Goal: Entertainment & Leisure: Consume media (video, audio)

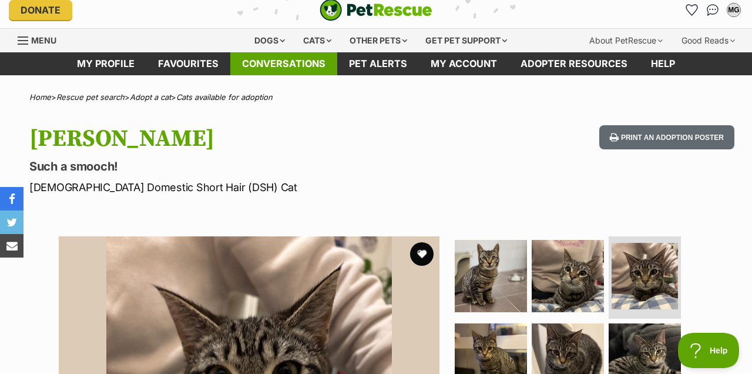
scroll to position [9, 0]
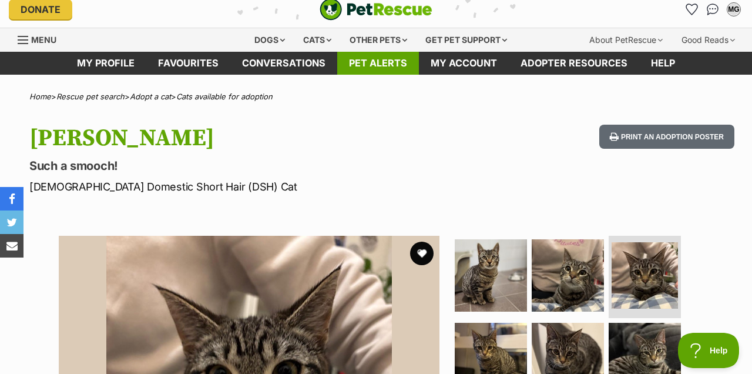
click at [389, 61] on link "Pet alerts" at bounding box center [378, 63] width 82 height 23
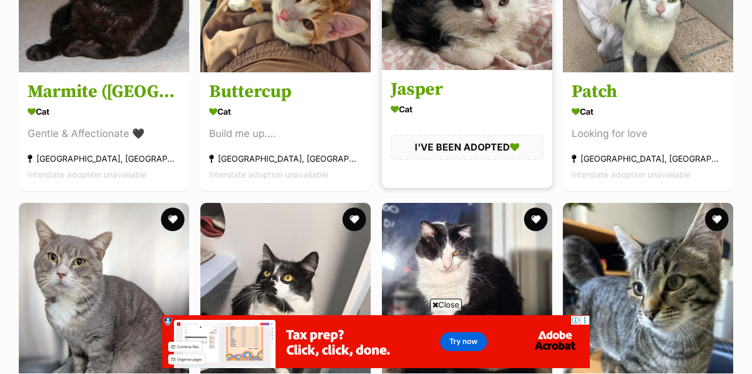
scroll to position [1588, 0]
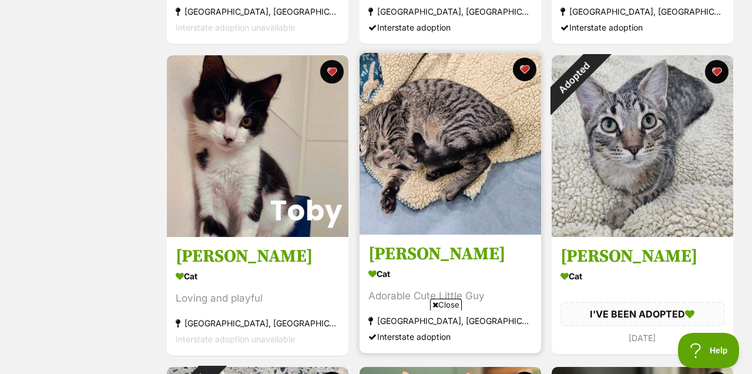
click at [412, 131] on img at bounding box center [450, 144] width 182 height 182
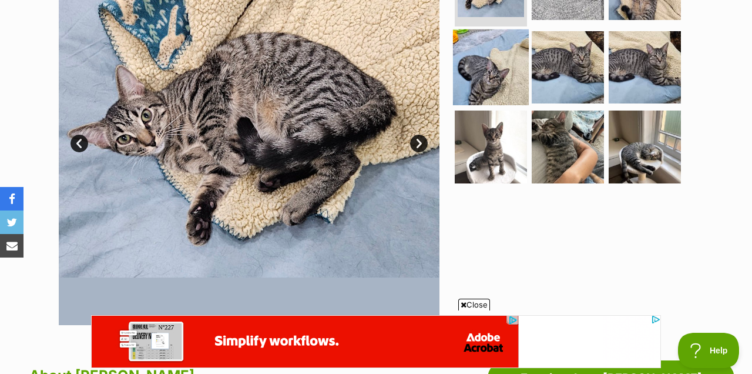
click at [500, 83] on img at bounding box center [491, 67] width 76 height 76
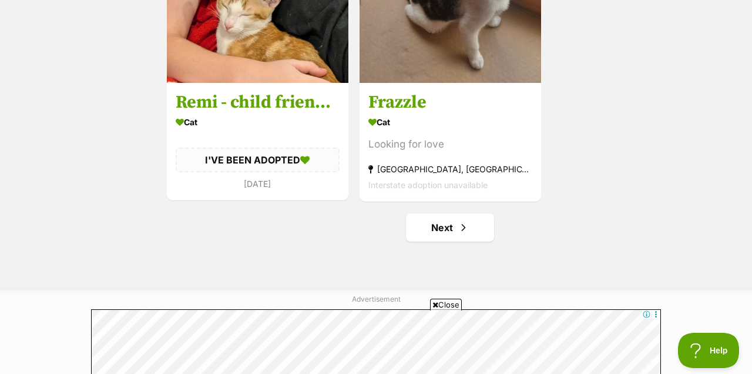
scroll to position [2226, 0]
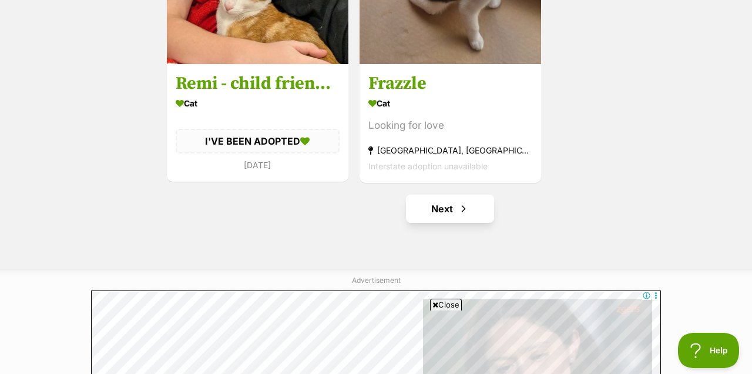
click at [443, 208] on link "Next" at bounding box center [450, 208] width 88 height 28
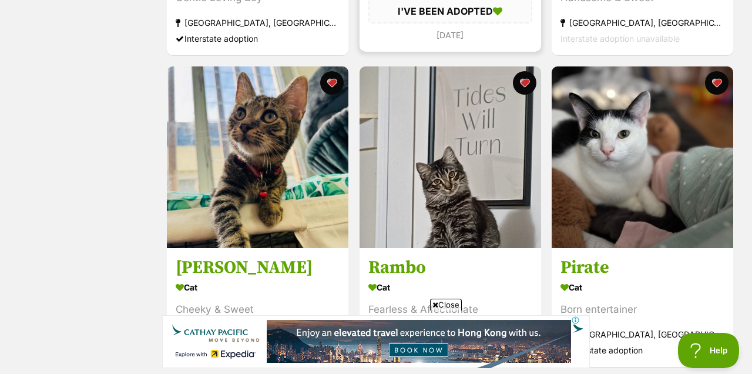
scroll to position [1011, 0]
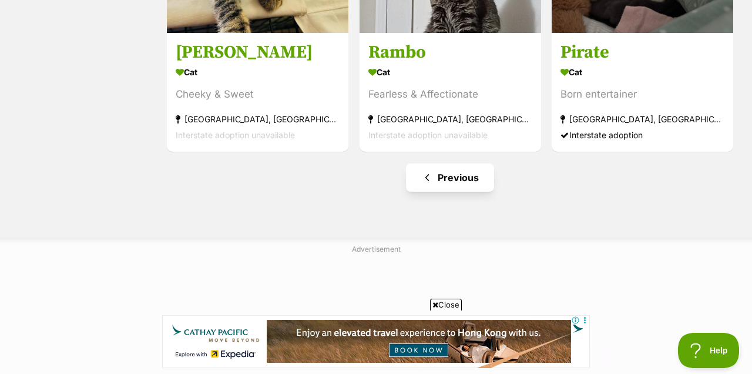
click at [453, 179] on link "Previous" at bounding box center [450, 177] width 88 height 28
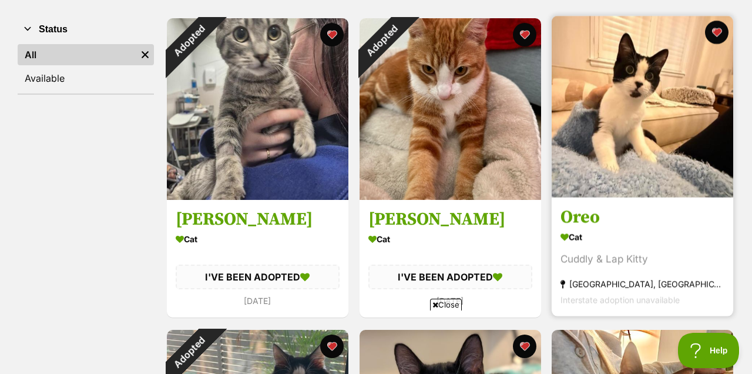
scroll to position [265, 0]
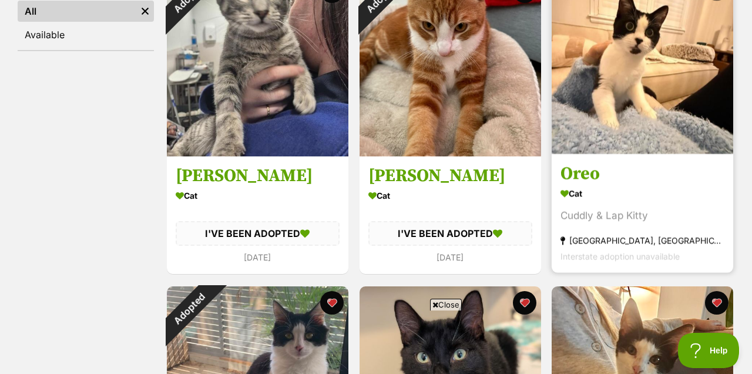
click at [681, 76] on img at bounding box center [643, 63] width 182 height 182
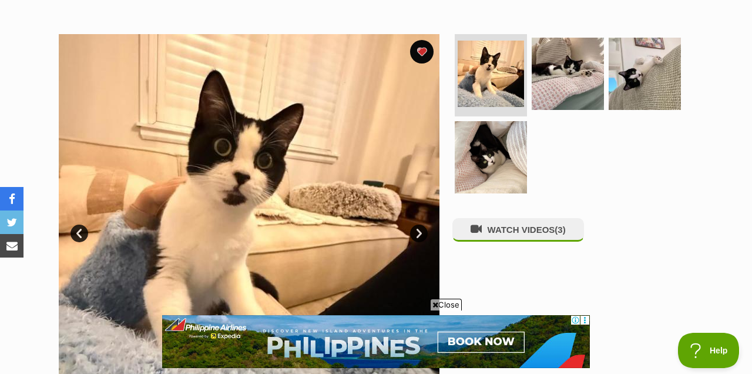
scroll to position [230, 0]
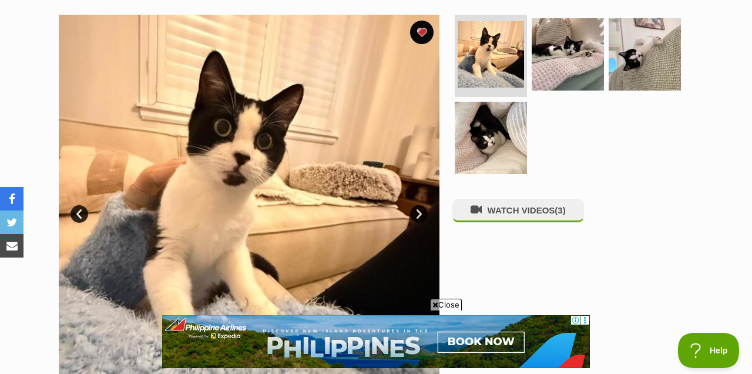
click at [453, 303] on span "Close" at bounding box center [446, 304] width 32 height 12
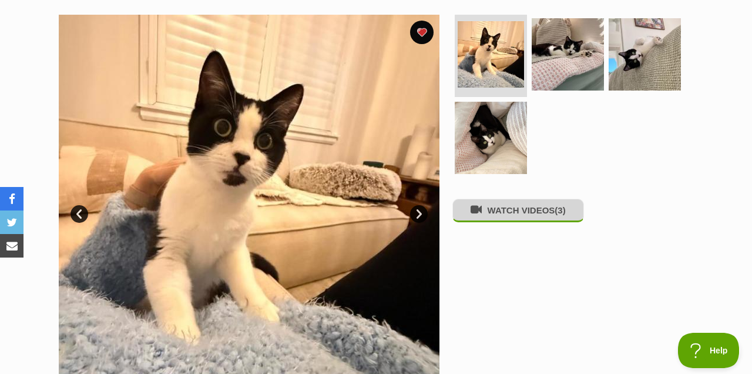
click at [545, 217] on button "WATCH VIDEOS (3)" at bounding box center [518, 210] width 132 height 23
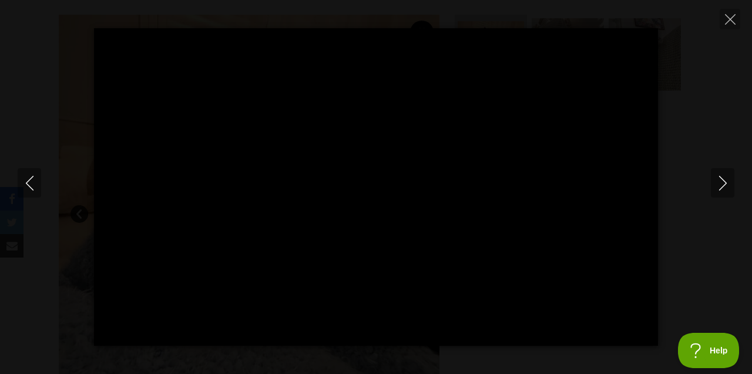
scroll to position [0, 0]
type input "100"
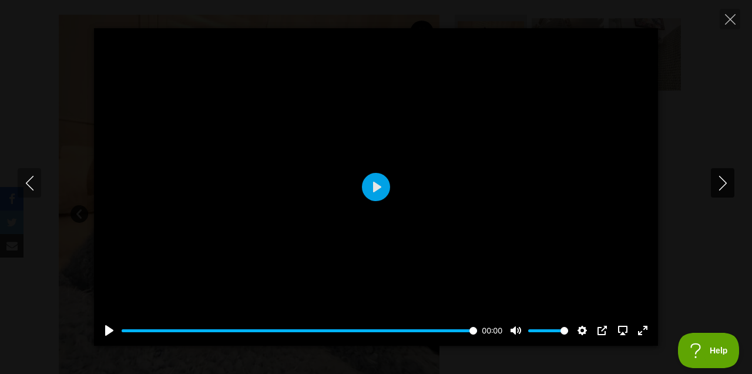
click at [722, 181] on icon "Next" at bounding box center [722, 183] width 15 height 15
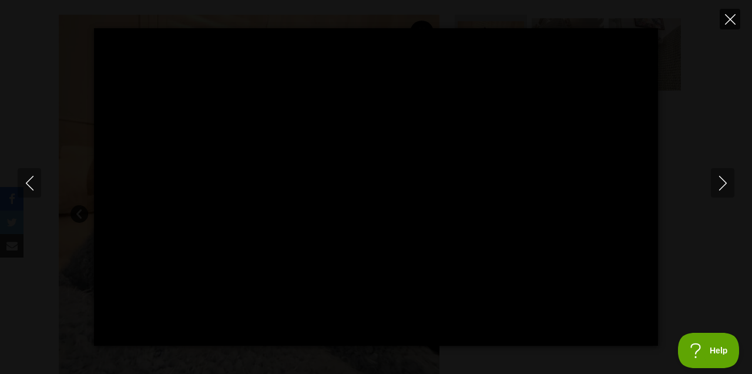
click at [730, 21] on icon "Close" at bounding box center [730, 19] width 11 height 11
type input "95.91"
